Goal: Book appointment/travel/reservation

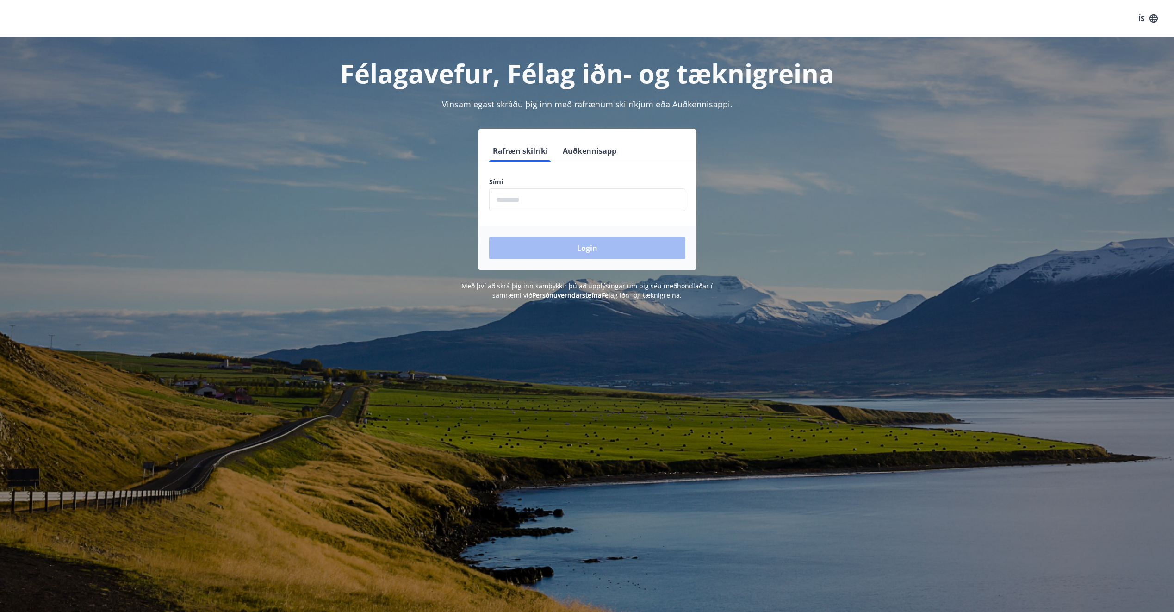
click at [571, 187] on div "Sími ​" at bounding box center [587, 194] width 196 height 34
click at [570, 194] on input "phone" at bounding box center [587, 199] width 196 height 23
type input "********"
click at [561, 252] on button "Login" at bounding box center [587, 248] width 196 height 22
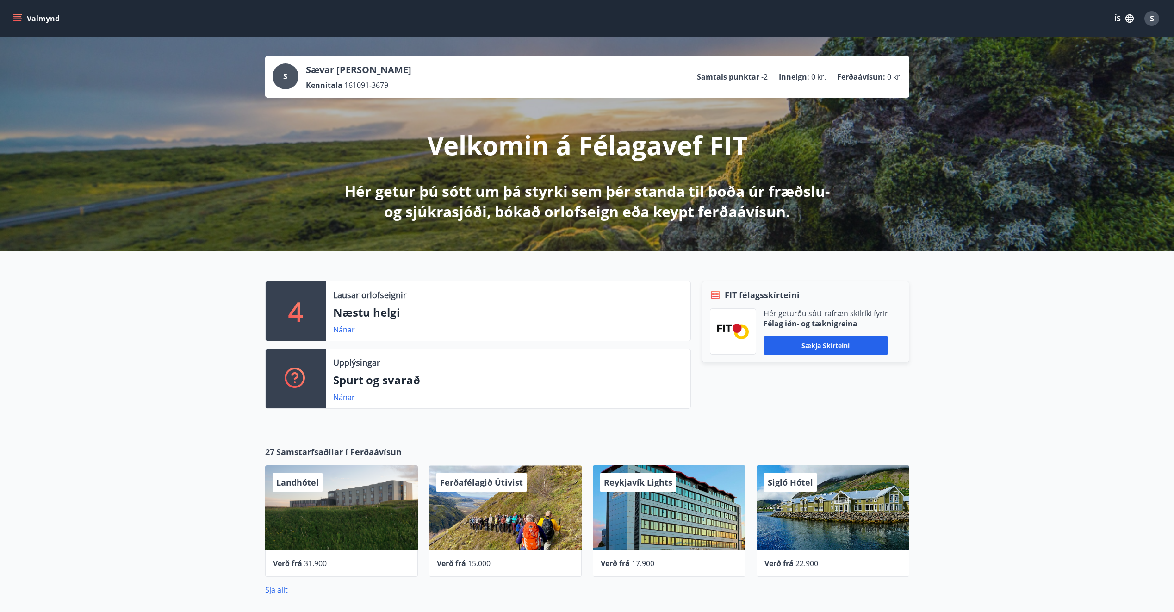
click at [924, 322] on div "4 Lausar orlofseignir Næstu helgi Nánar Upplýsingar Spurt og svarað Nánar FIT f…" at bounding box center [587, 341] width 1174 height 180
click at [337, 331] on link "Nánar" at bounding box center [344, 330] width 22 height 10
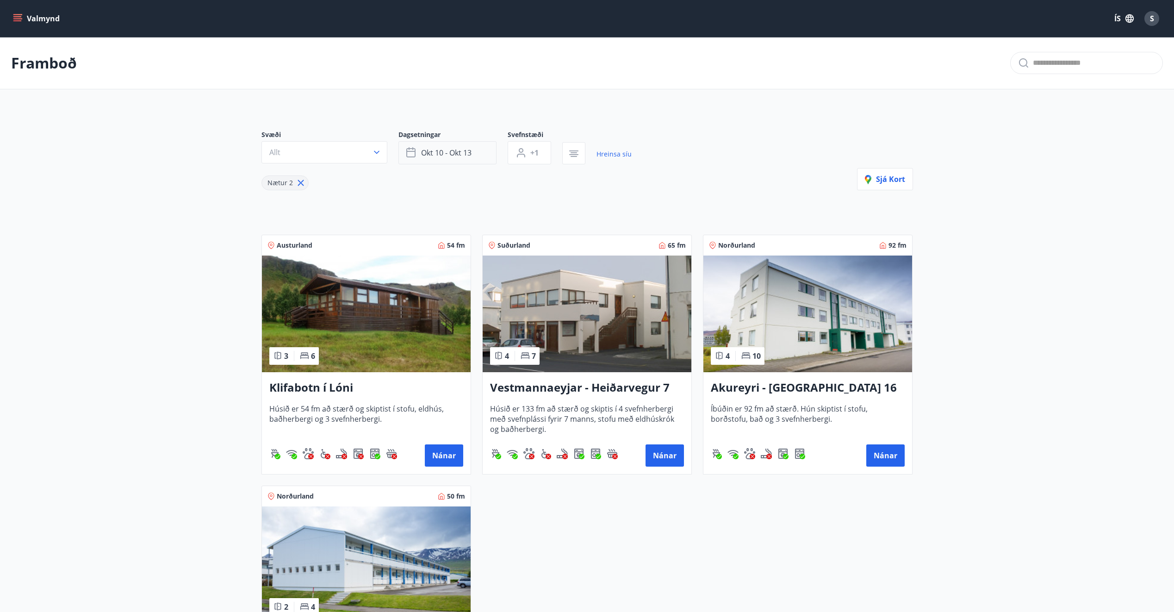
click at [472, 162] on button "okt 10 - okt 13" at bounding box center [448, 152] width 98 height 23
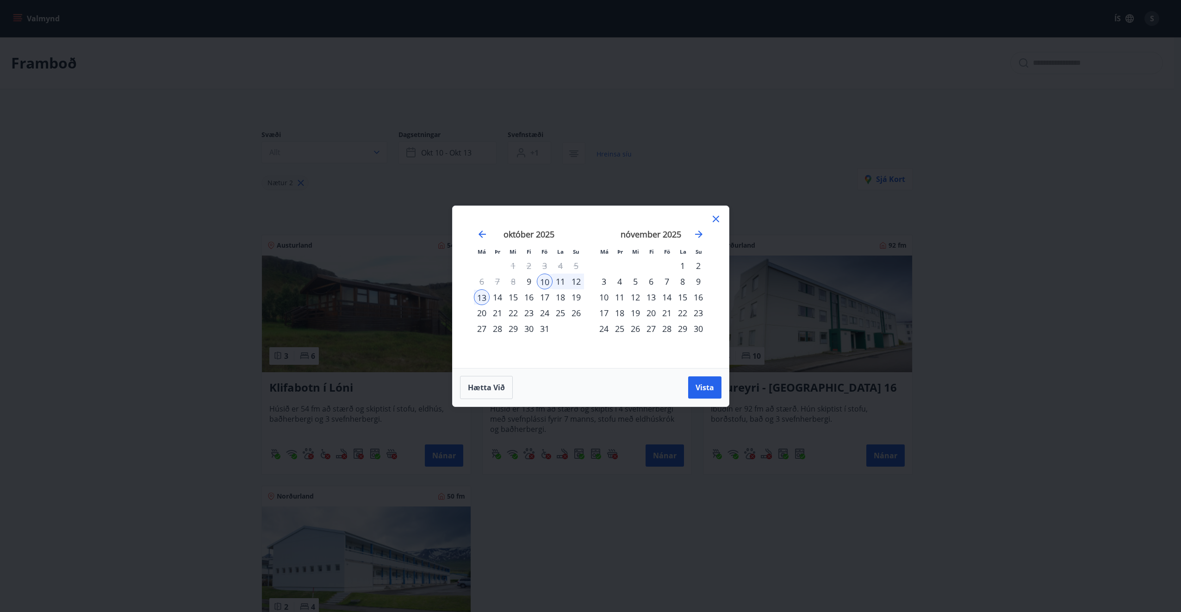
click at [540, 333] on div "31" at bounding box center [545, 329] width 16 height 16
click at [699, 264] on div "2" at bounding box center [699, 266] width 16 height 16
click at [702, 391] on span "Vista" at bounding box center [705, 387] width 19 height 10
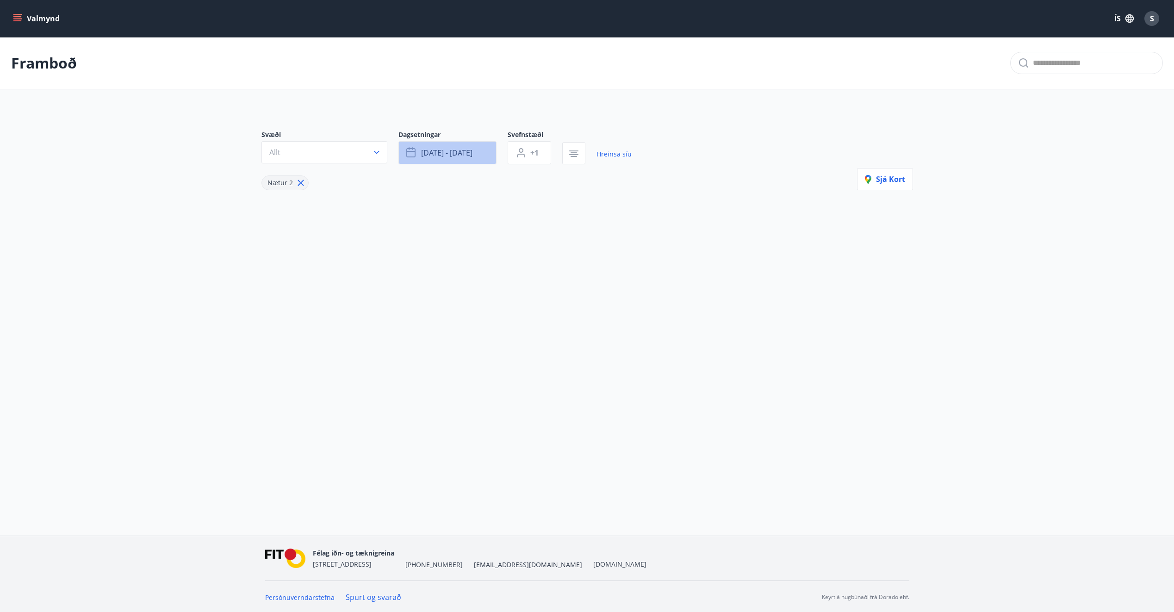
click at [442, 150] on span "[DATE] - [DATE]" at bounding box center [446, 153] width 51 height 10
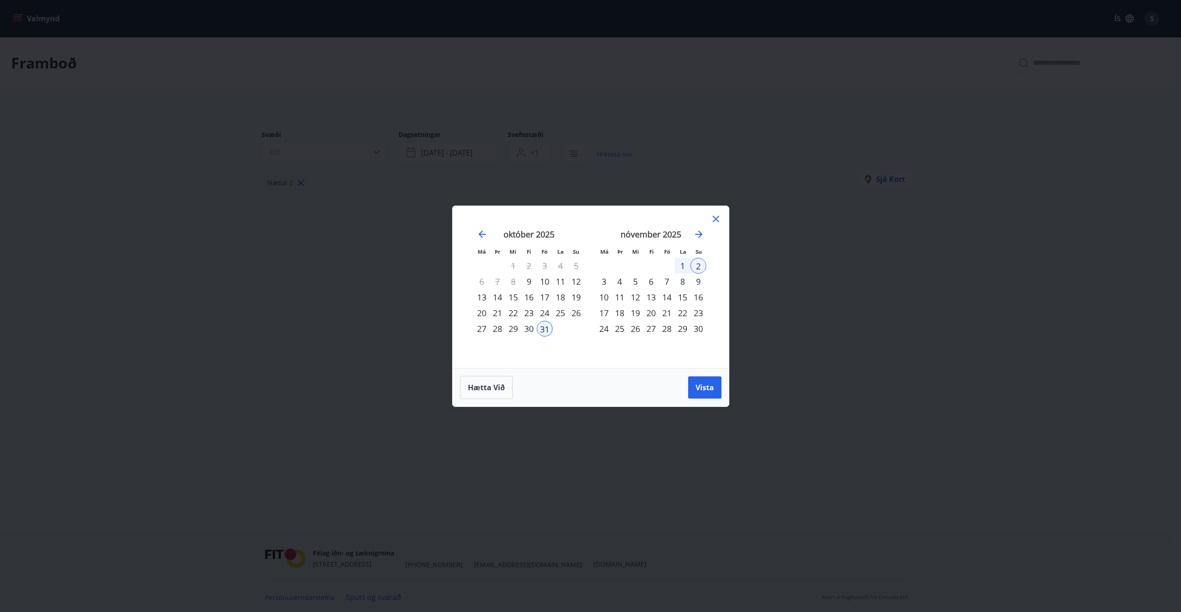
click at [543, 328] on div "31" at bounding box center [545, 329] width 16 height 16
click at [602, 283] on div "3" at bounding box center [604, 282] width 16 height 16
click at [705, 396] on button "Vista" at bounding box center [704, 387] width 33 height 22
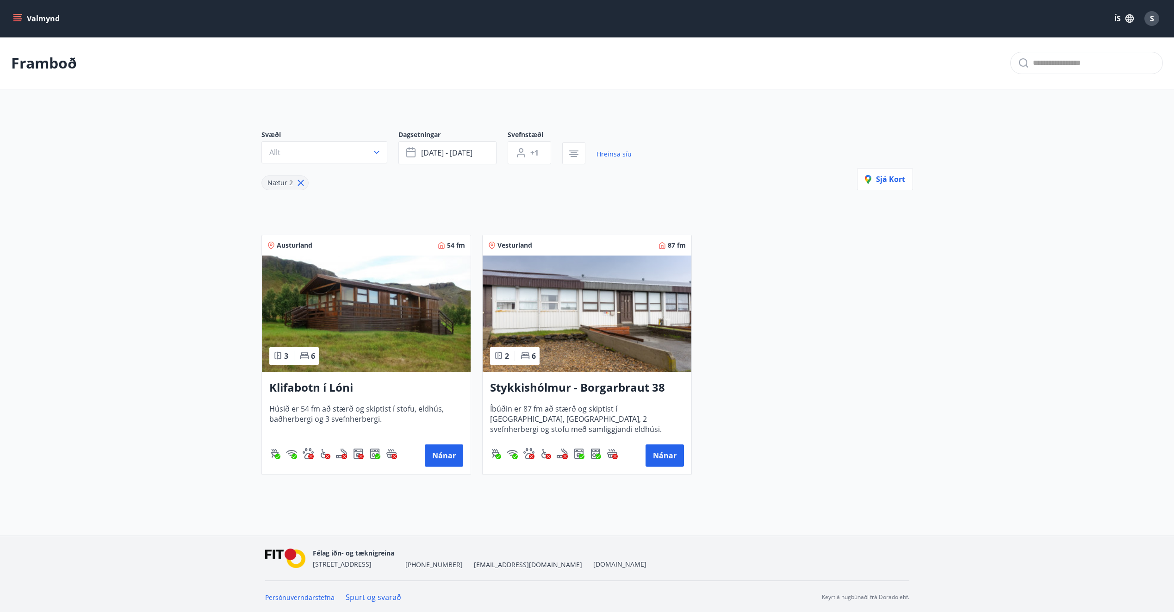
click at [19, 22] on icon "menu" at bounding box center [17, 18] width 9 height 9
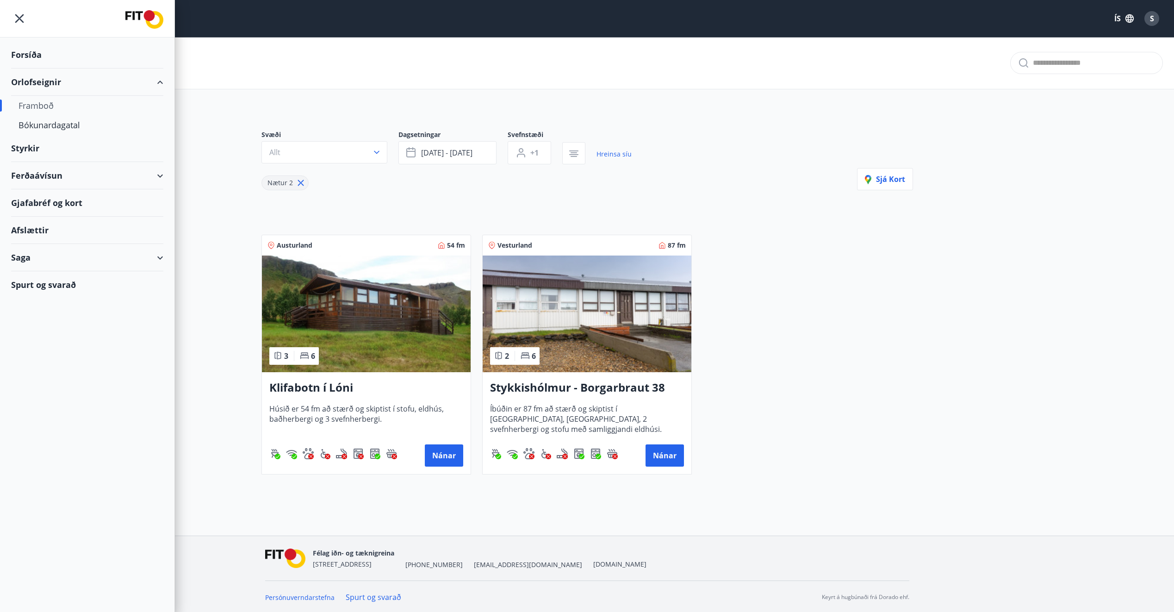
click at [37, 101] on div "Framboð" at bounding box center [87, 105] width 137 height 19
type input "*"
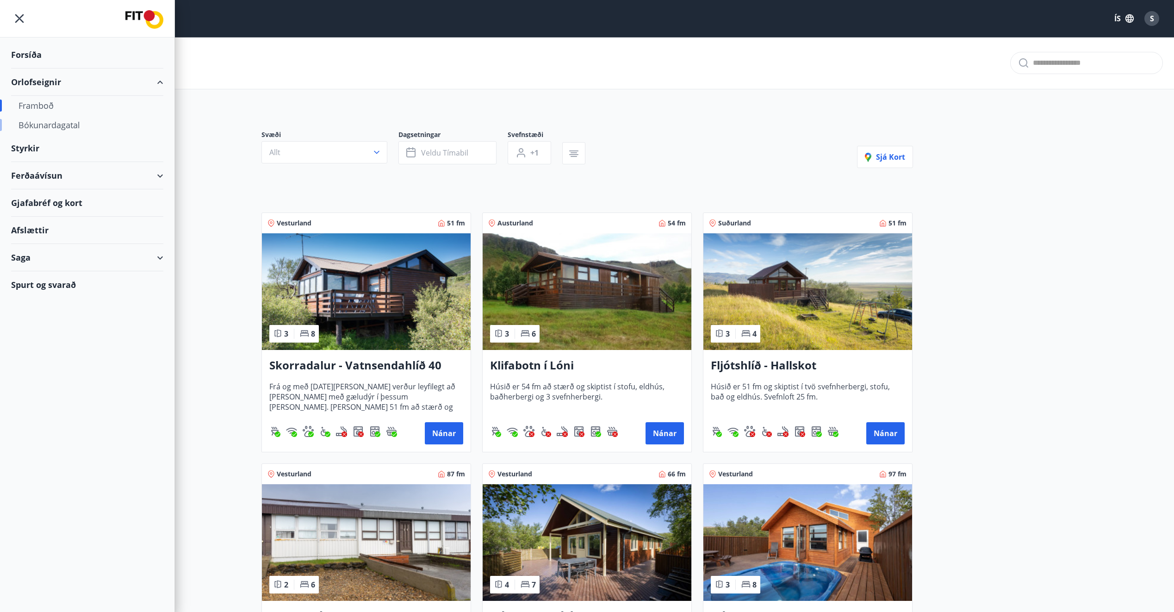
click at [38, 119] on div "Bókunardagatal" at bounding box center [87, 124] width 137 height 19
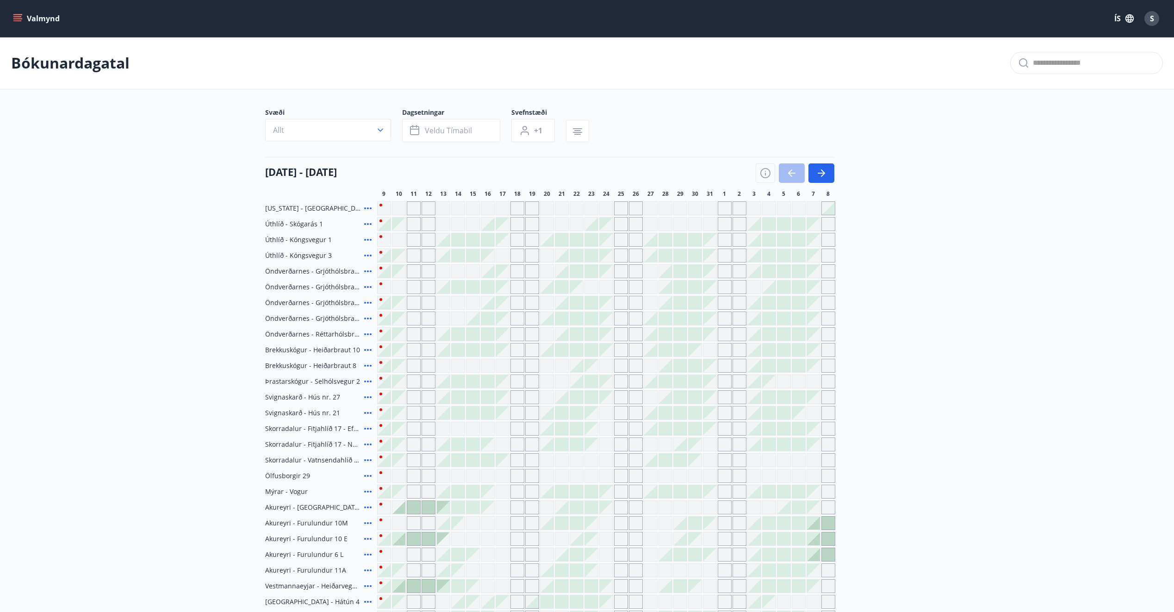
scroll to position [1, 0]
click at [818, 169] on icon "button" at bounding box center [821, 171] width 11 height 11
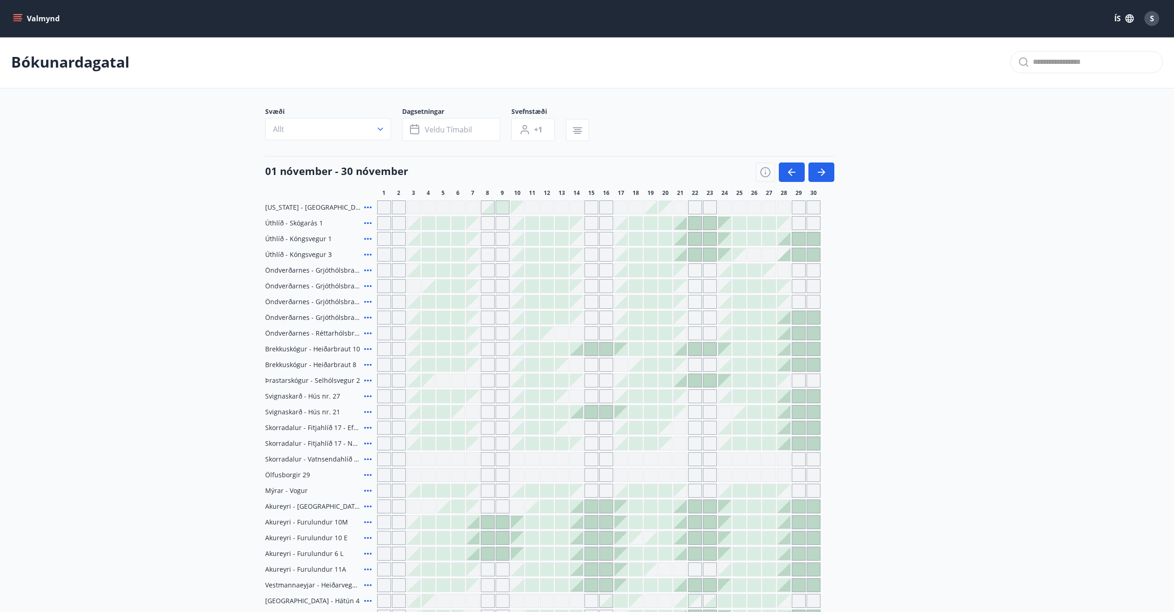
scroll to position [0, 0]
click at [369, 354] on icon at bounding box center [367, 349] width 11 height 11
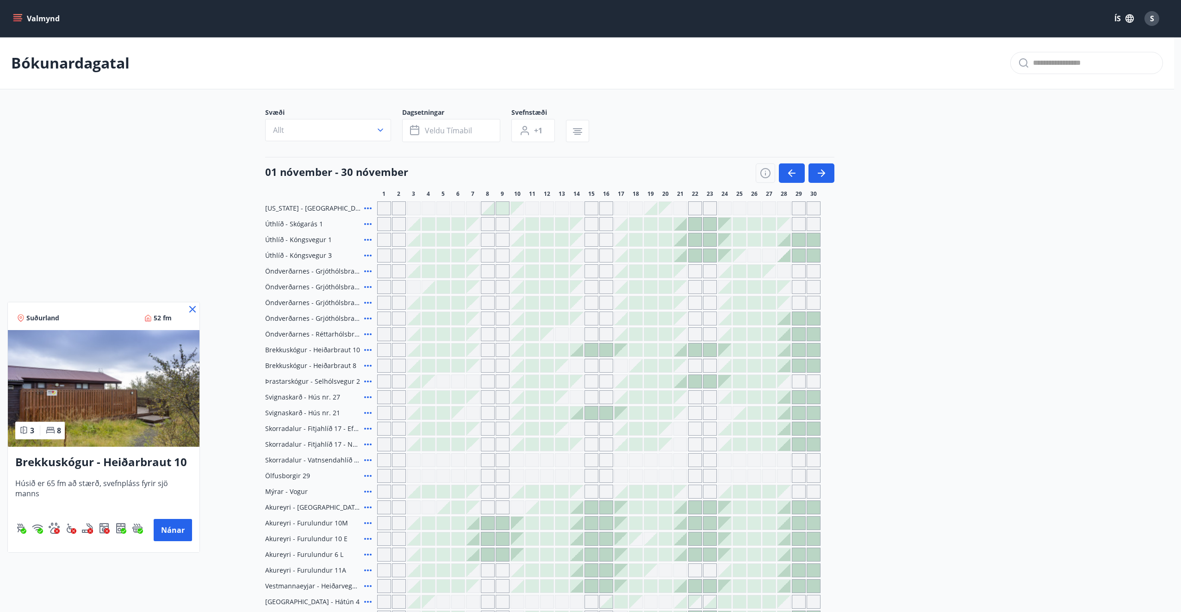
click at [1076, 390] on div at bounding box center [590, 306] width 1181 height 612
